Goal: Task Accomplishment & Management: Complete application form

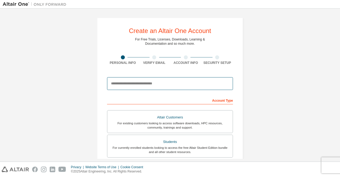
click at [179, 86] on input "email" at bounding box center [170, 83] width 126 height 13
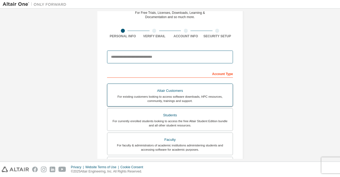
type input "*"
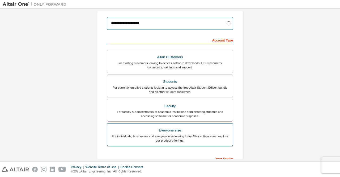
scroll to position [80, 0]
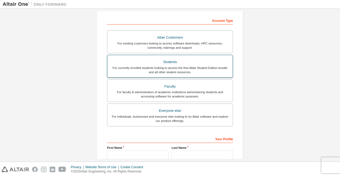
type input "**********"
click at [195, 64] on div "Students" at bounding box center [169, 61] width 119 height 7
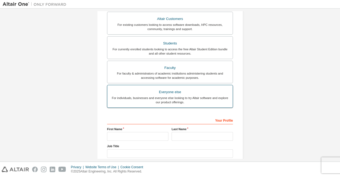
scroll to position [132, 0]
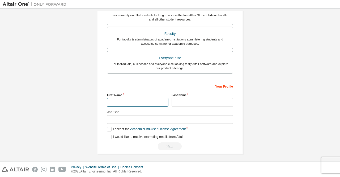
click at [160, 100] on input "text" at bounding box center [137, 102] width 61 height 9
type input "*****"
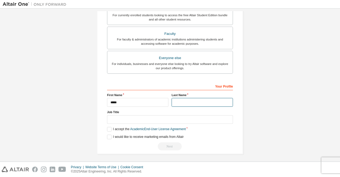
click at [205, 101] on input "text" at bounding box center [201, 102] width 61 height 9
type input "*****"
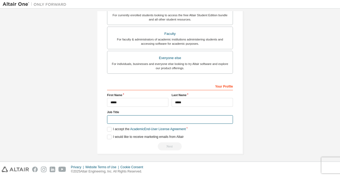
click at [204, 115] on input "text" at bounding box center [170, 119] width 126 height 9
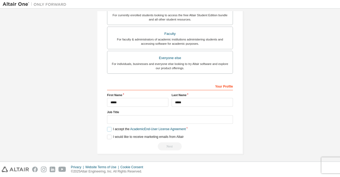
click at [110, 127] on label "I accept the Academic End-User License Agreement" at bounding box center [146, 129] width 79 height 5
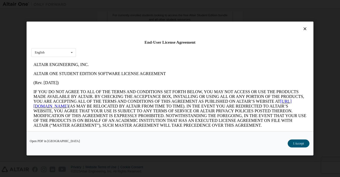
scroll to position [0, 0]
click at [290, 144] on button "I Accept" at bounding box center [298, 143] width 22 height 8
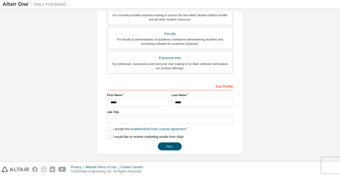
click at [110, 137] on label "I would like to receive marketing emails from Altair" at bounding box center [145, 136] width 76 height 5
click at [178, 143] on button "Next" at bounding box center [170, 146] width 24 height 8
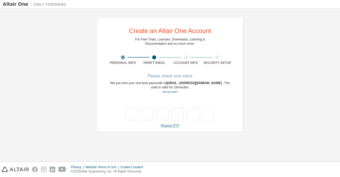
type input "*"
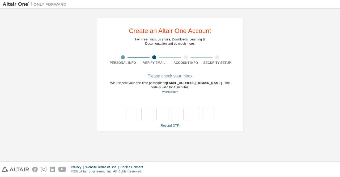
type input "*"
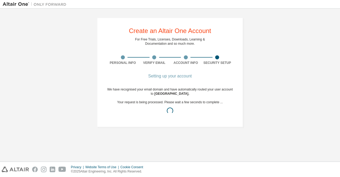
click at [54, 102] on div "Create an Altair One Account For Free Trials, Licenses, Downloads, Learning & D…" at bounding box center [170, 72] width 334 height 122
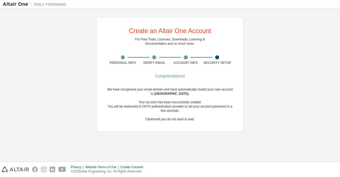
click at [65, 123] on div "Create an Altair One Account For Free Trials, Licenses, Downloads, Learning & D…" at bounding box center [170, 74] width 334 height 126
